Goal: Transaction & Acquisition: Purchase product/service

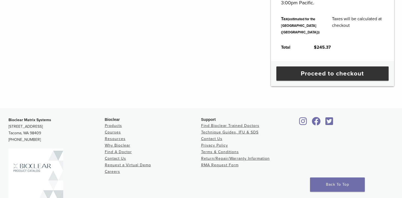
scroll to position [271, 0]
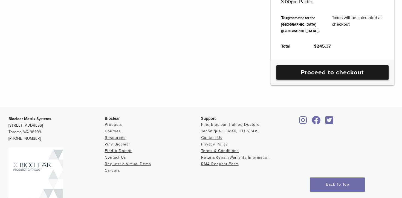
click at [325, 80] on link "Proceed to checkout" at bounding box center [332, 72] width 112 height 14
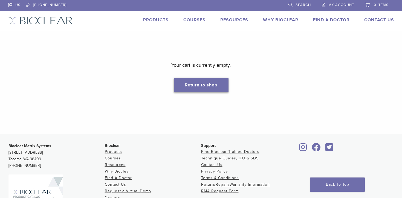
click at [197, 85] on link "Return to shop" at bounding box center [201, 85] width 55 height 14
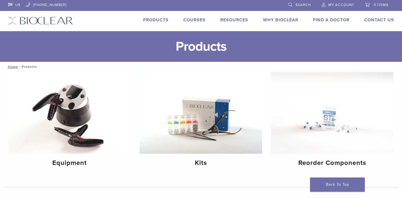
click at [338, 5] on span "My Account" at bounding box center [341, 5] width 26 height 4
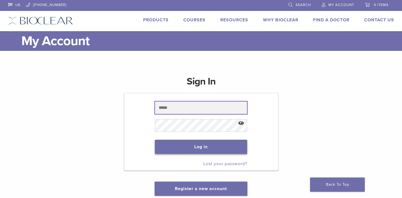
type input "**********"
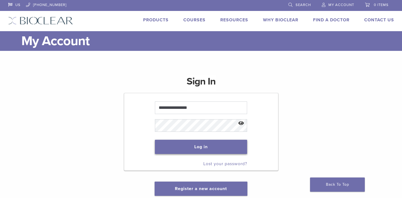
click at [188, 147] on button "Log in" at bounding box center [201, 147] width 92 height 14
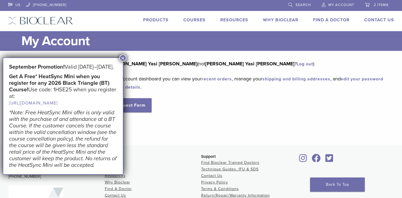
click at [372, 5] on link "2 items" at bounding box center [377, 4] width 24 height 8
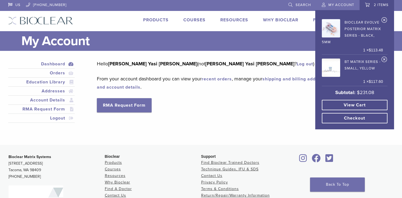
click at [349, 118] on link "Checkout" at bounding box center [355, 118] width 66 height 10
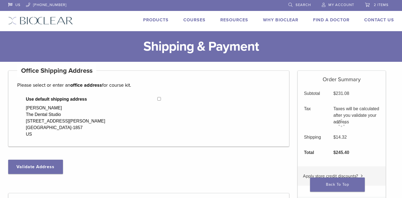
select select "**"
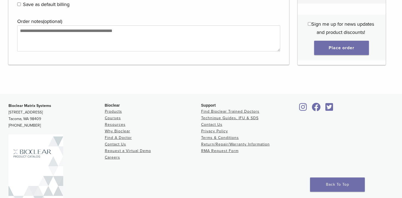
scroll to position [662, 0]
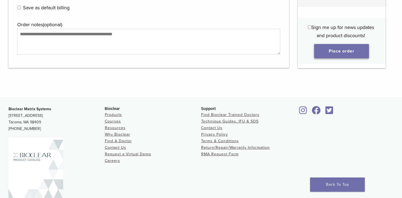
click at [334, 56] on button "Place order" at bounding box center [341, 51] width 55 height 14
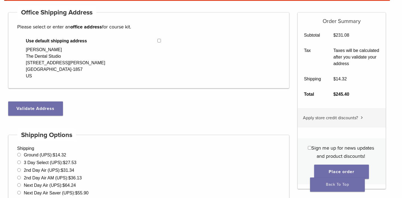
scroll to position [0, 0]
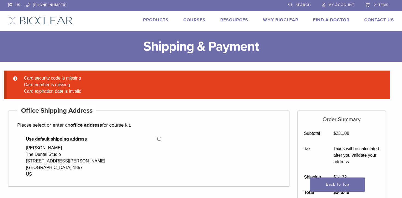
click at [347, 8] on link "My Account" at bounding box center [338, 4] width 32 height 8
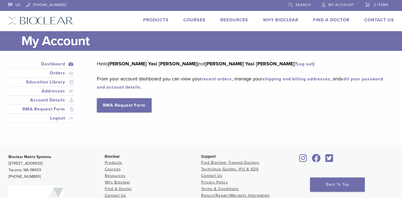
click at [373, 3] on link "2 items" at bounding box center [377, 4] width 24 height 8
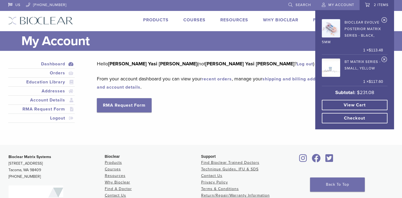
click at [349, 119] on link "Checkout" at bounding box center [355, 118] width 66 height 10
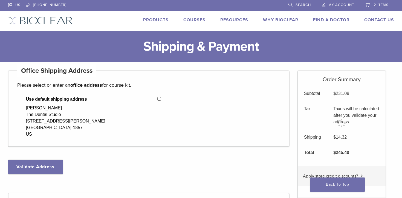
select select "**"
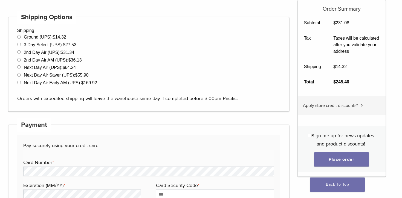
scroll to position [261, 0]
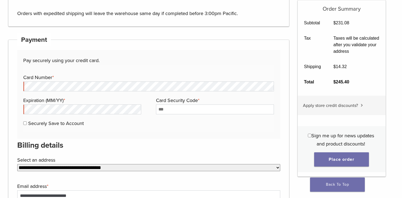
click at [100, 77] on label "Card Number *" at bounding box center [147, 77] width 249 height 8
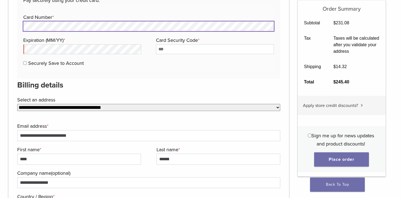
scroll to position [327, 0]
